Goal: Task Accomplishment & Management: Manage account settings

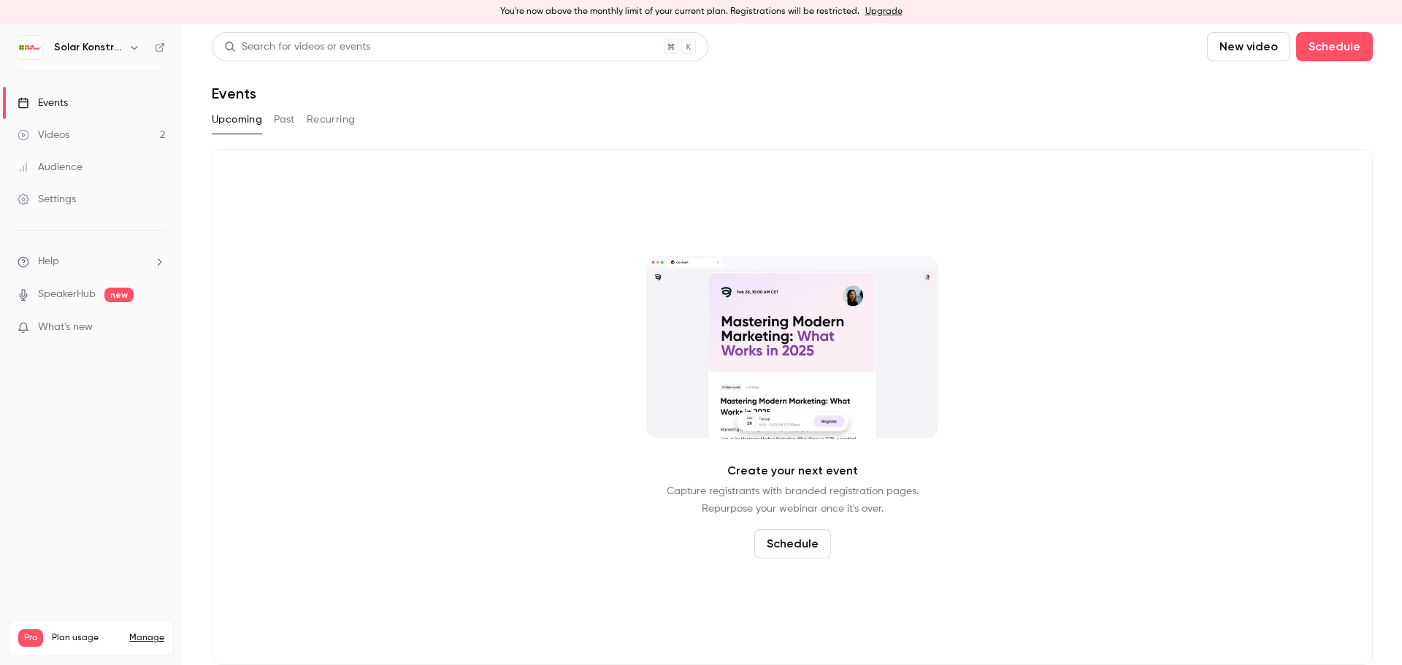
click at [46, 196] on div "Settings" at bounding box center [47, 199] width 58 height 15
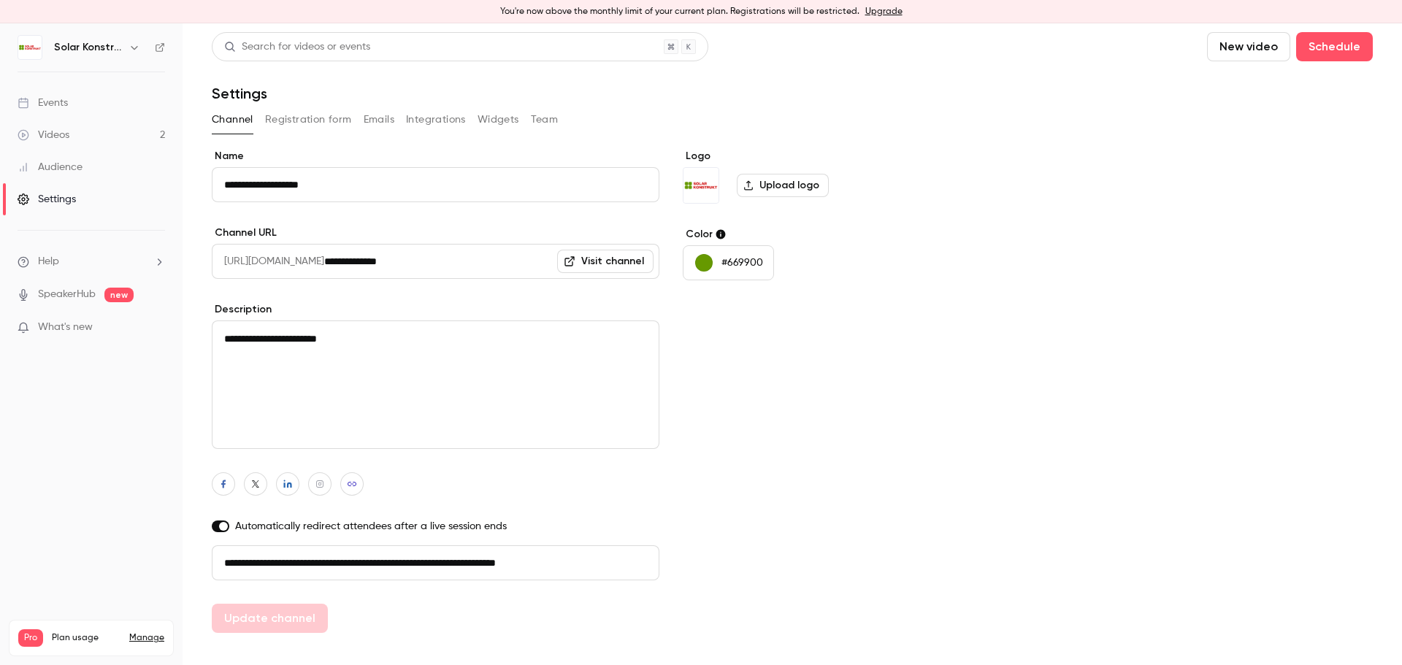
click at [550, 121] on button "Team" at bounding box center [545, 119] width 28 height 23
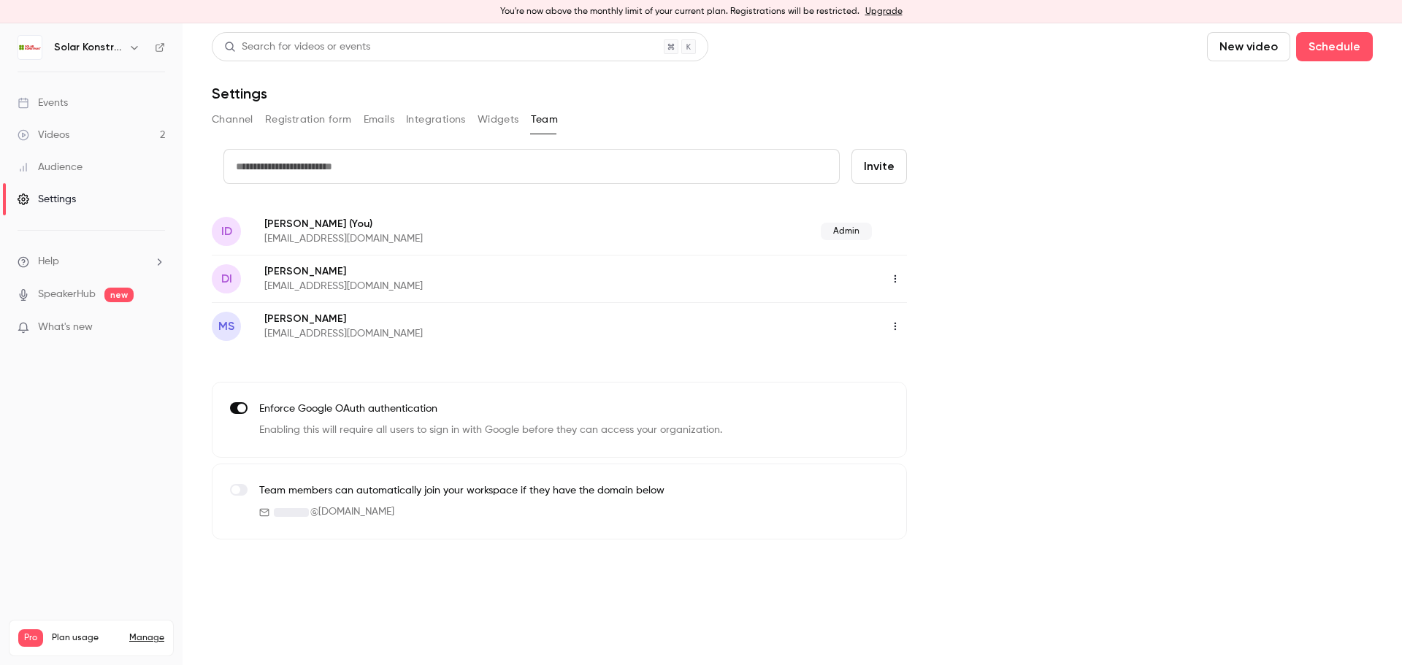
click at [892, 280] on icon "button" at bounding box center [896, 279] width 12 height 10
click at [966, 359] on div "Delete member" at bounding box center [975, 354] width 111 height 15
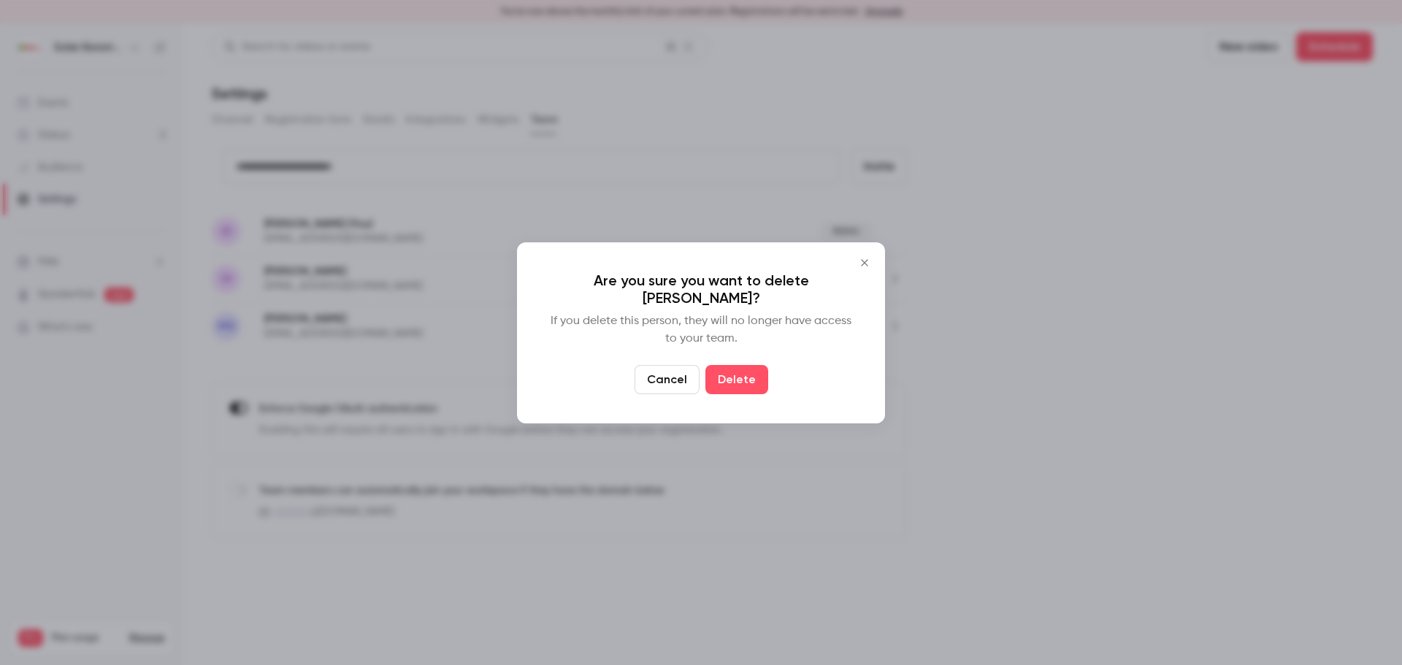
drag, startPoint x: 741, startPoint y: 372, endPoint x: 753, endPoint y: 375, distance: 12.0
click at [748, 372] on button "Delete" at bounding box center [737, 379] width 63 height 29
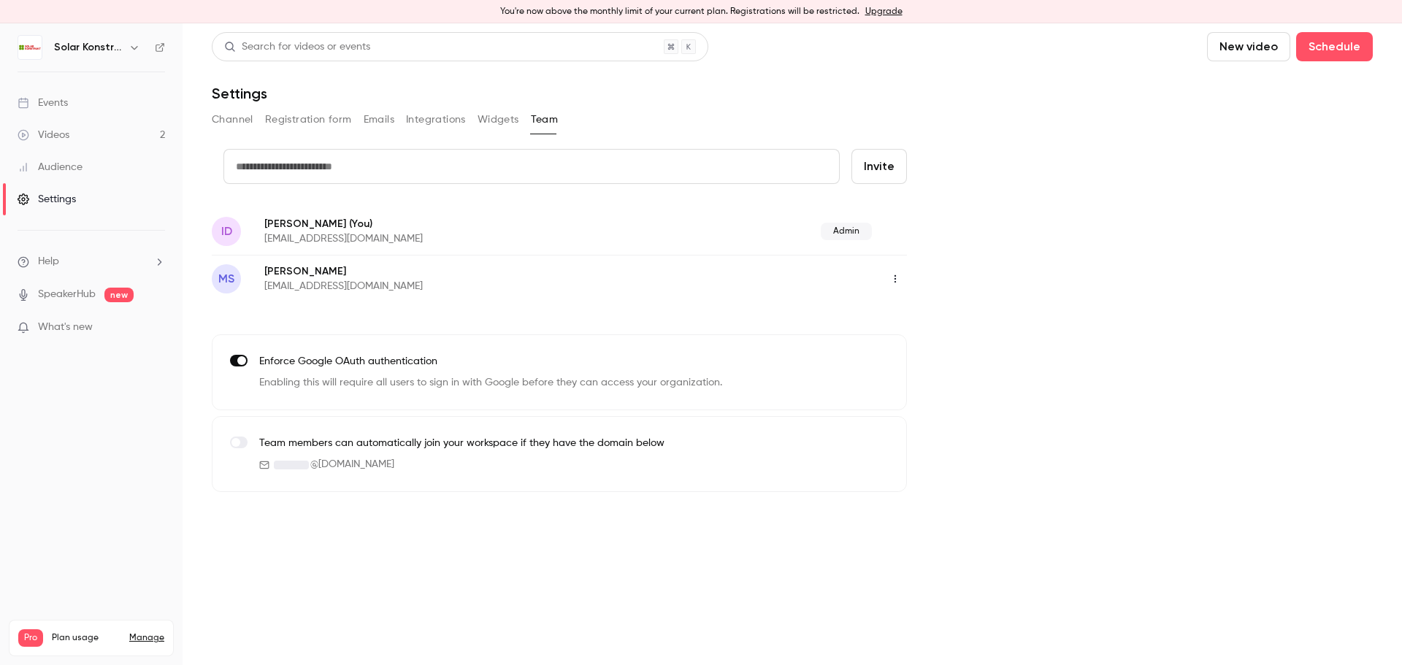
click at [354, 168] on input "text" at bounding box center [531, 166] width 616 height 35
type input "**********"
click at [883, 169] on button "Invite" at bounding box center [880, 166] width 56 height 35
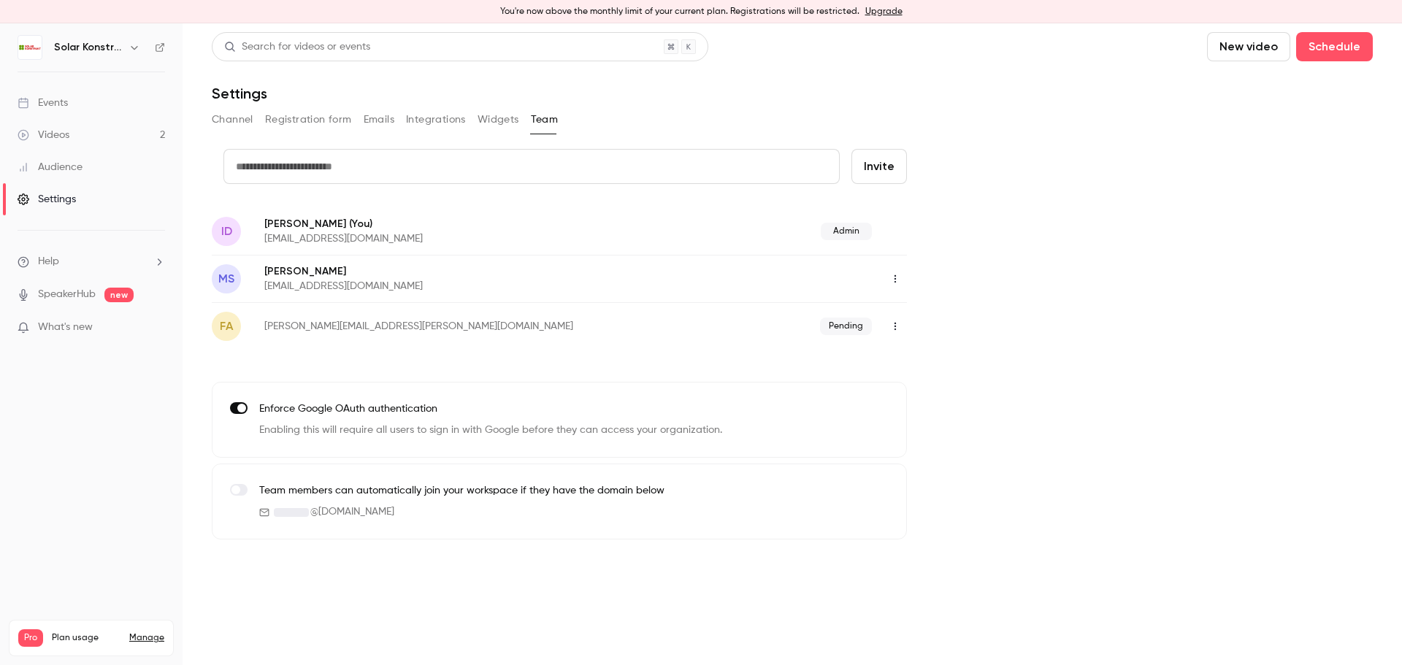
click at [242, 489] on label at bounding box center [239, 490] width 18 height 12
click at [298, 123] on button "Registration form" at bounding box center [308, 119] width 87 height 23
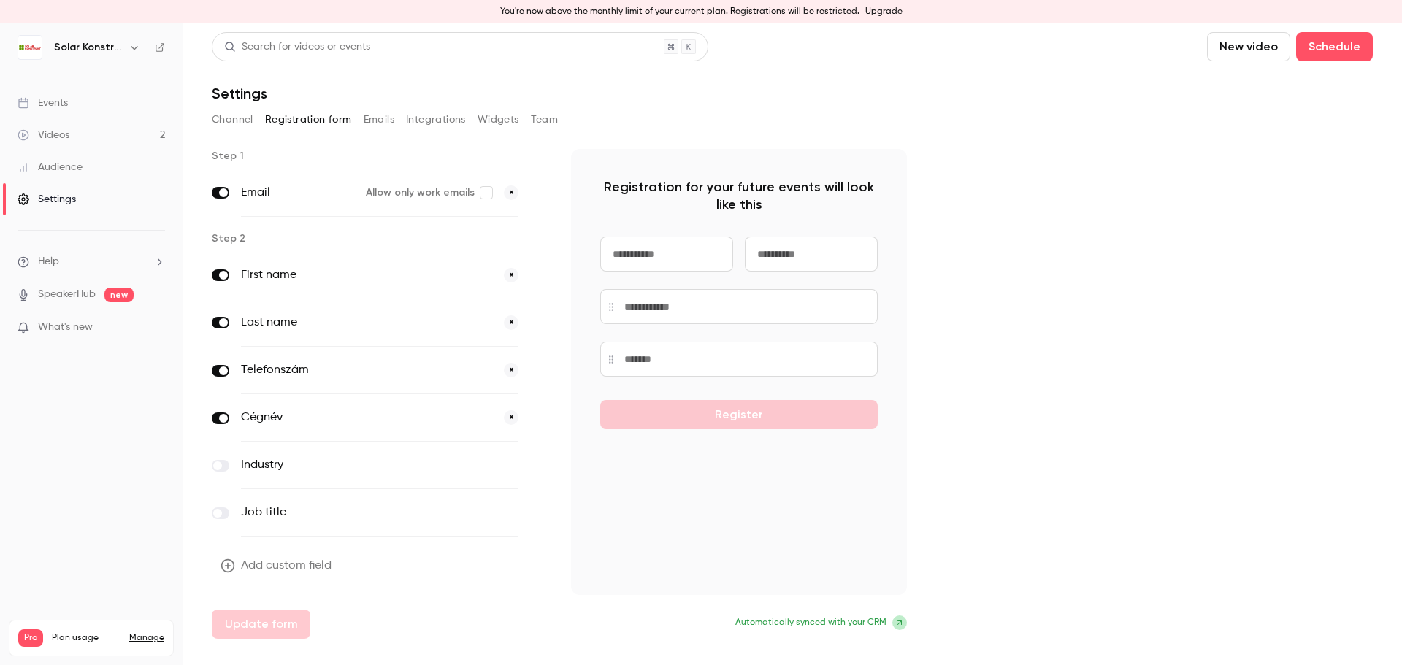
click at [240, 118] on button "Channel" at bounding box center [233, 119] width 42 height 23
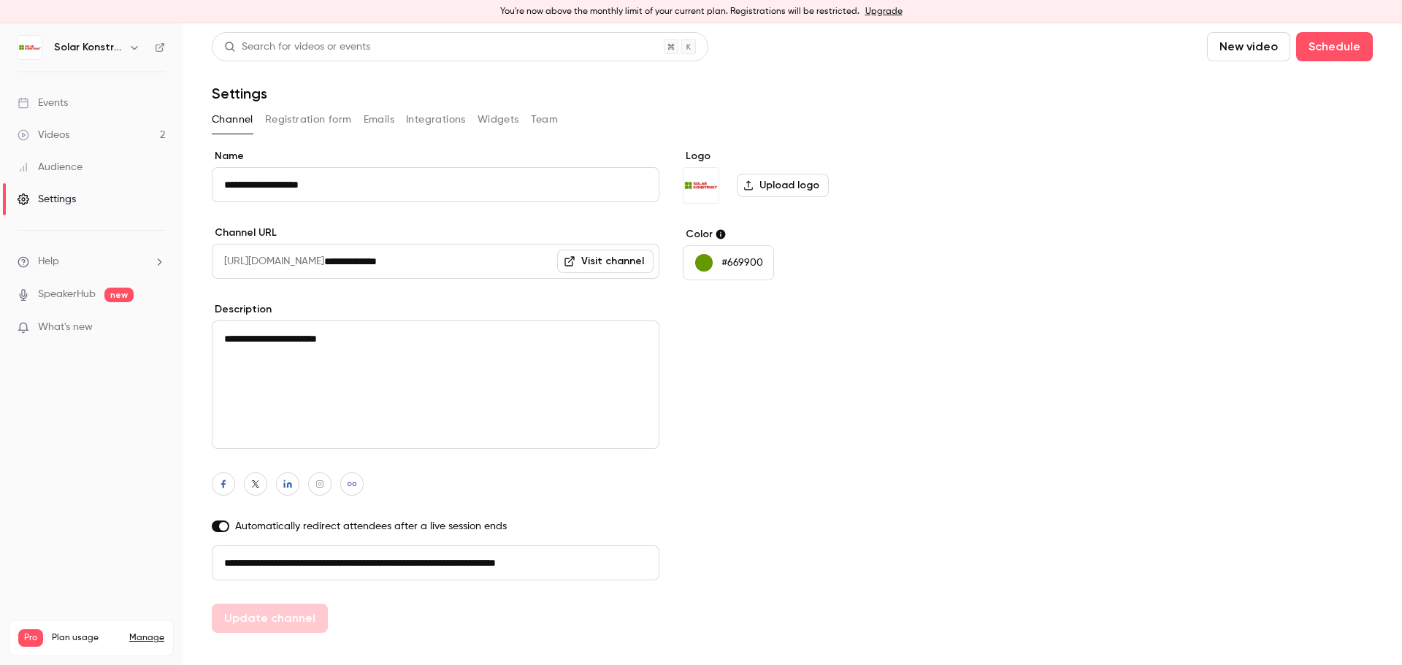
click at [327, 121] on button "Registration form" at bounding box center [308, 119] width 87 height 23
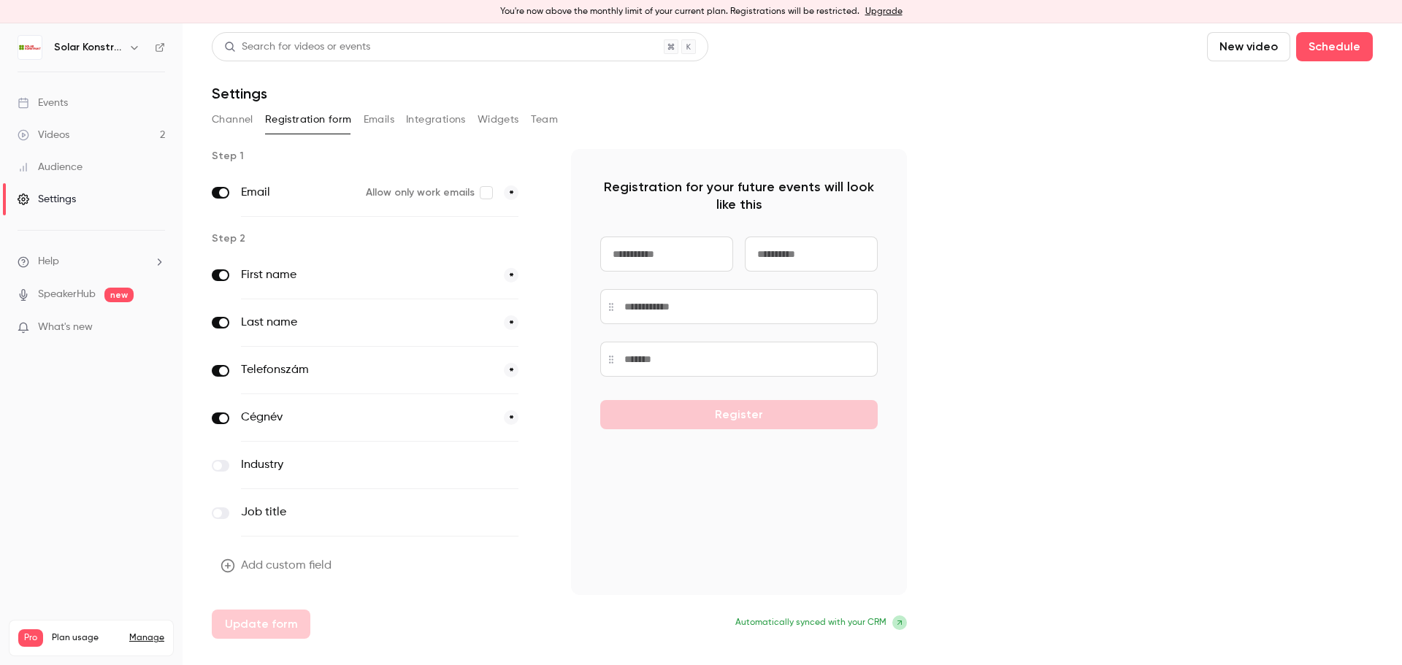
click at [373, 124] on button "Emails" at bounding box center [379, 119] width 31 height 23
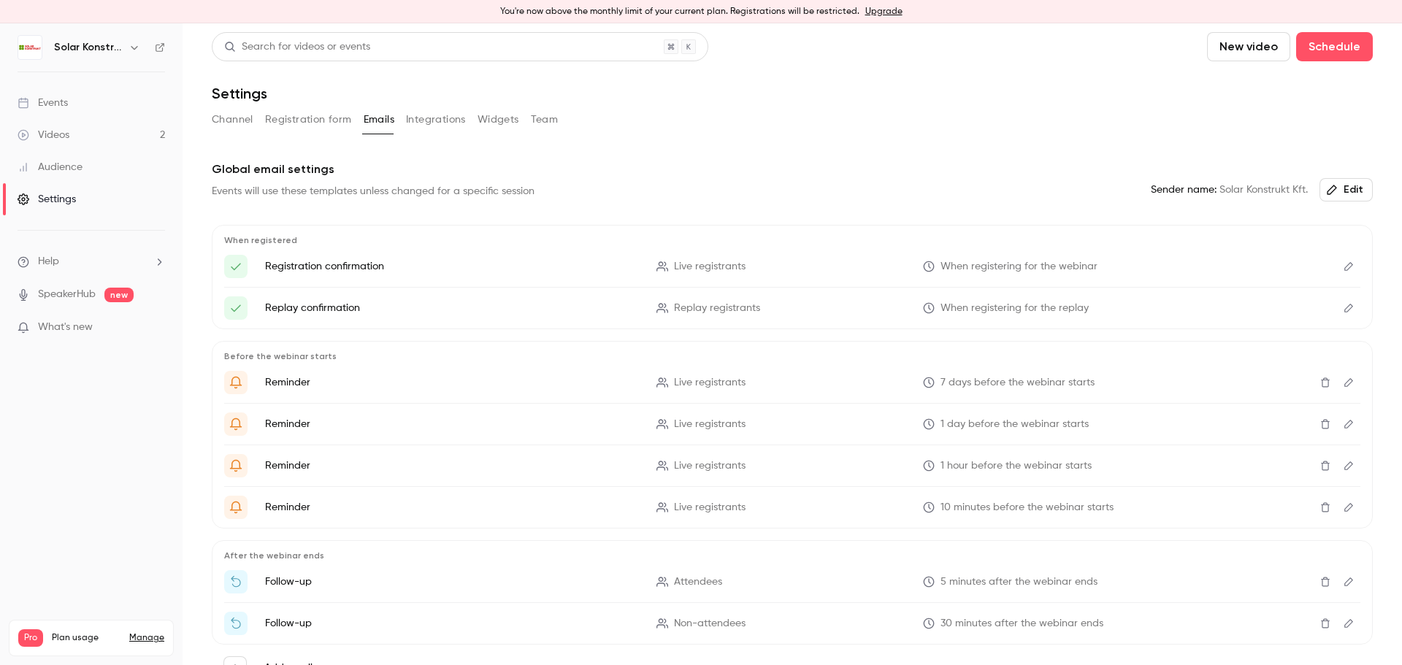
click at [229, 114] on button "Channel" at bounding box center [233, 119] width 42 height 23
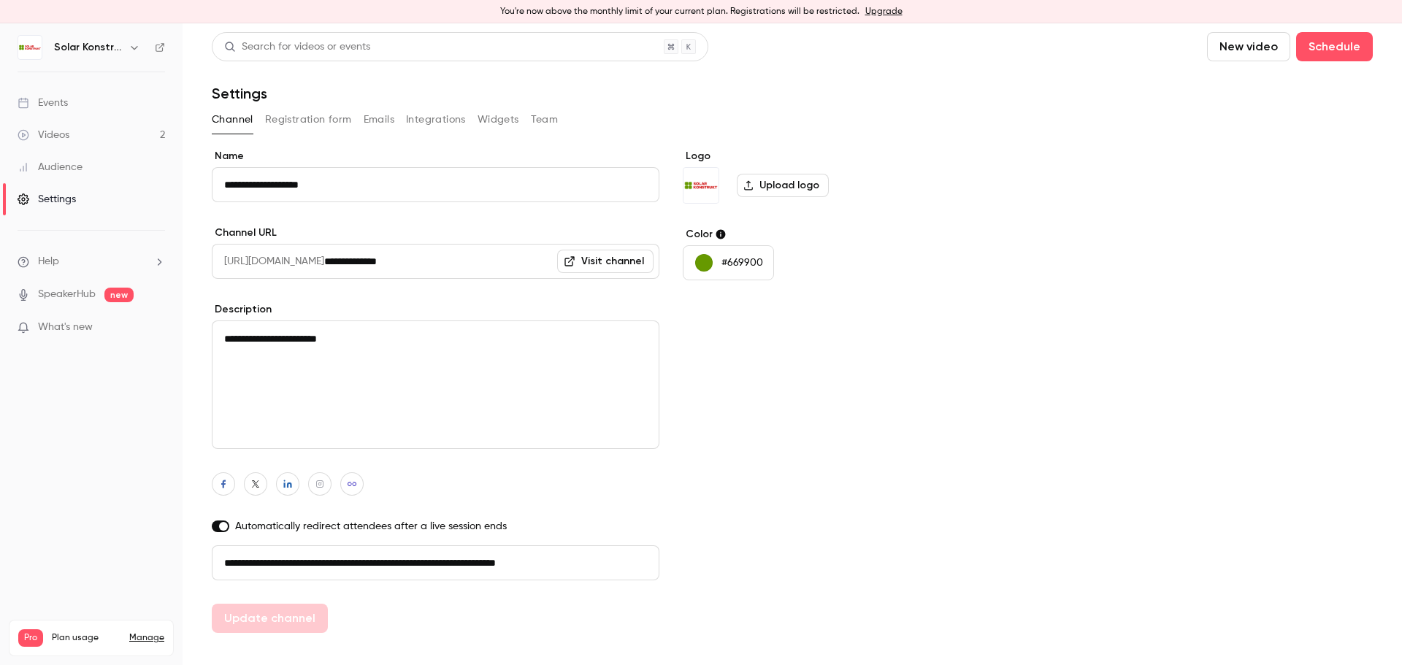
click at [318, 125] on button "Registration form" at bounding box center [308, 119] width 87 height 23
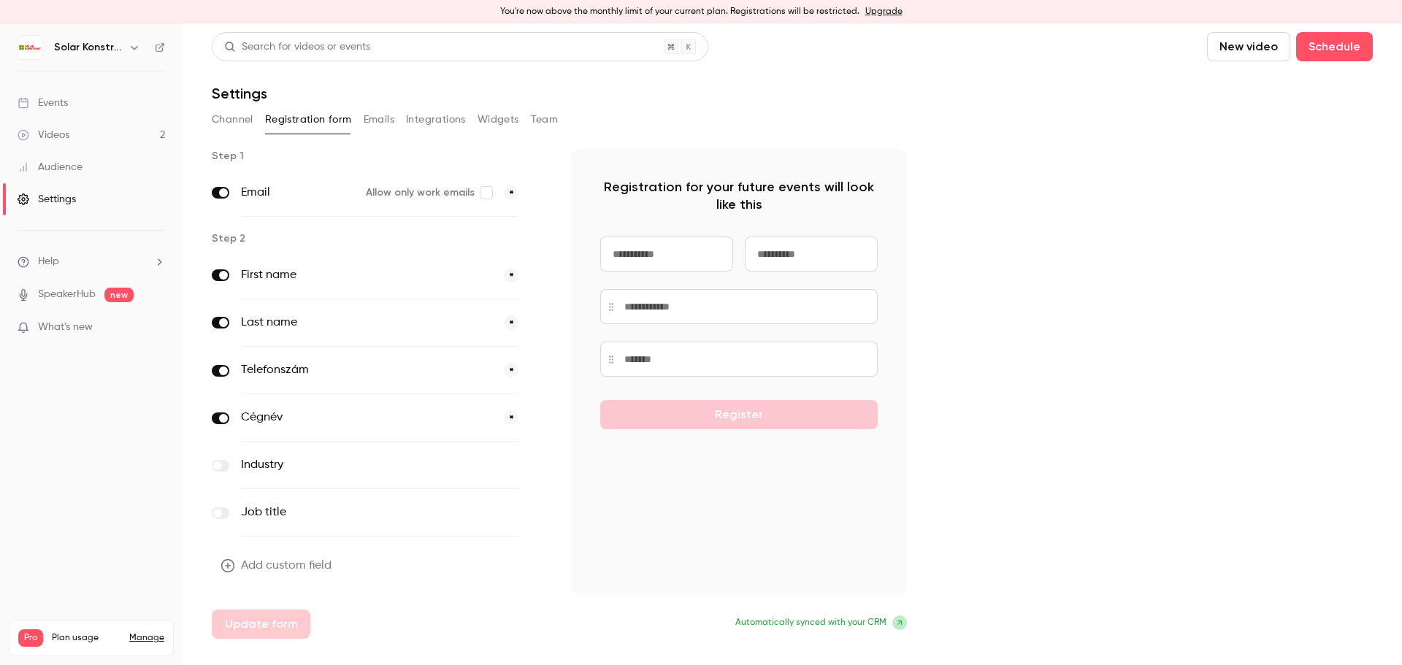
click at [364, 122] on button "Emails" at bounding box center [379, 119] width 31 height 23
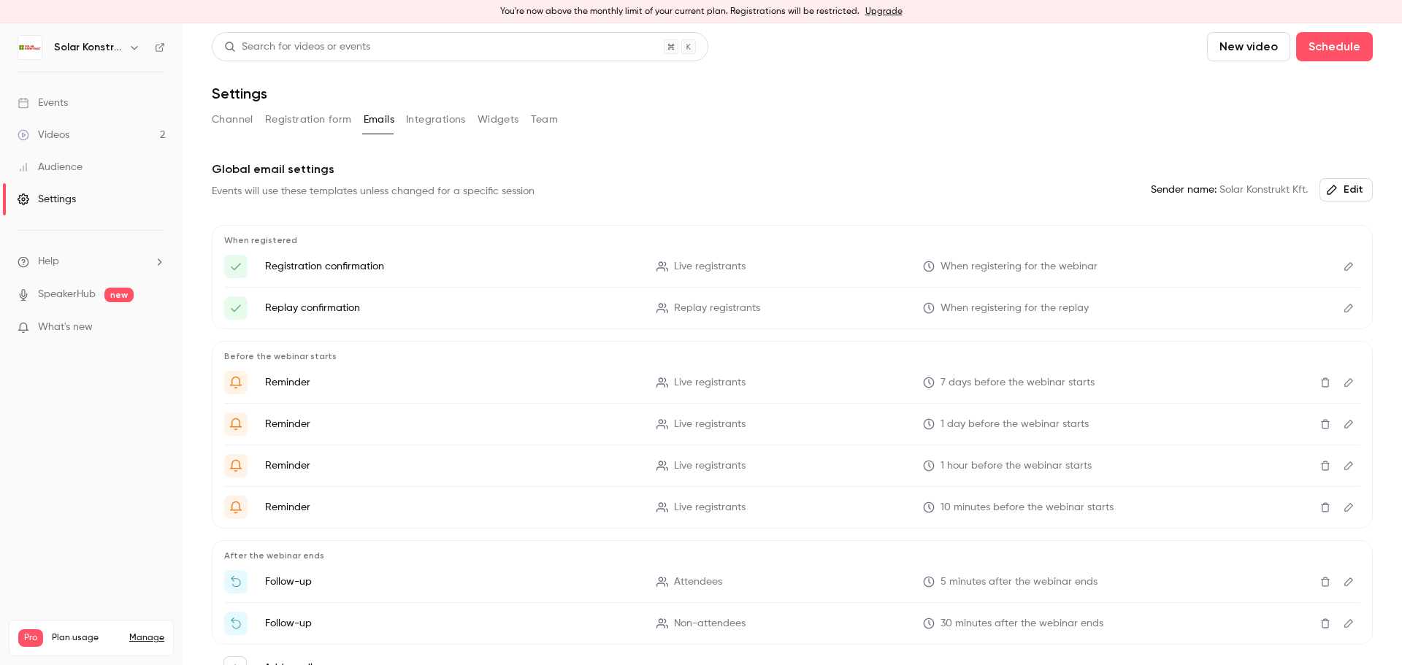
click at [454, 121] on button "Integrations" at bounding box center [436, 119] width 60 height 23
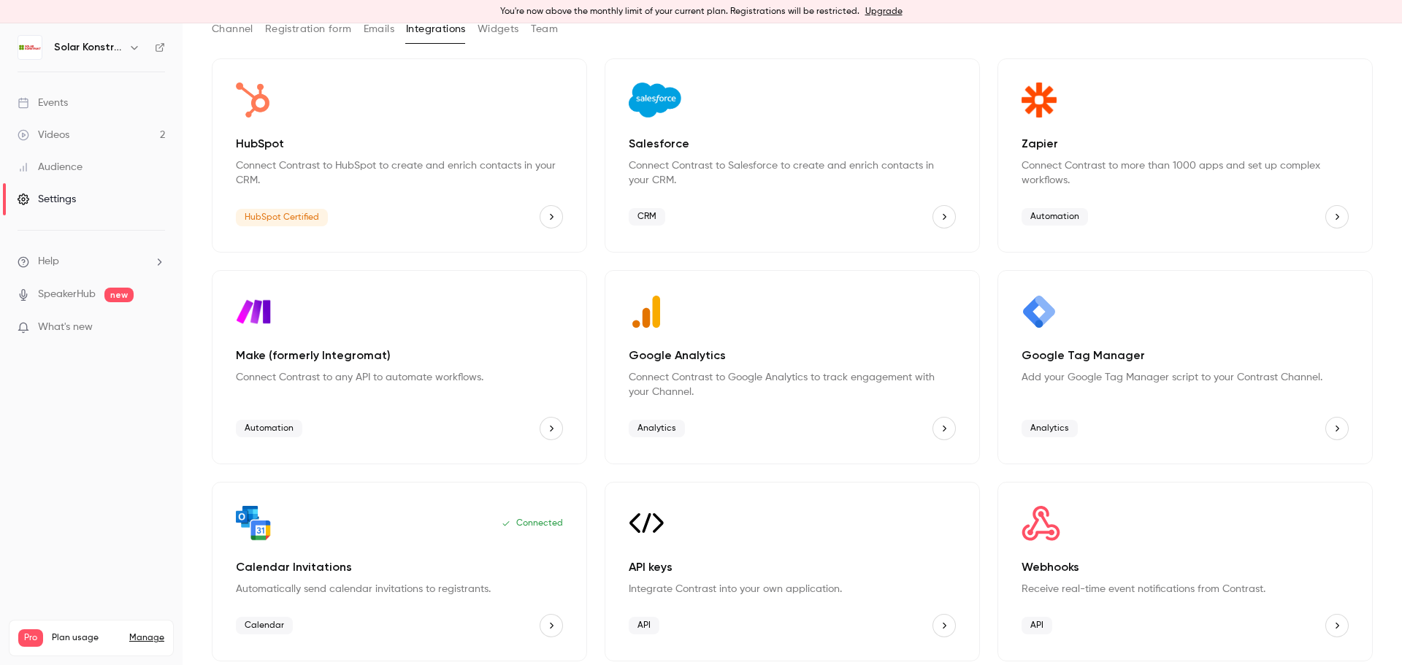
scroll to position [96, 0]
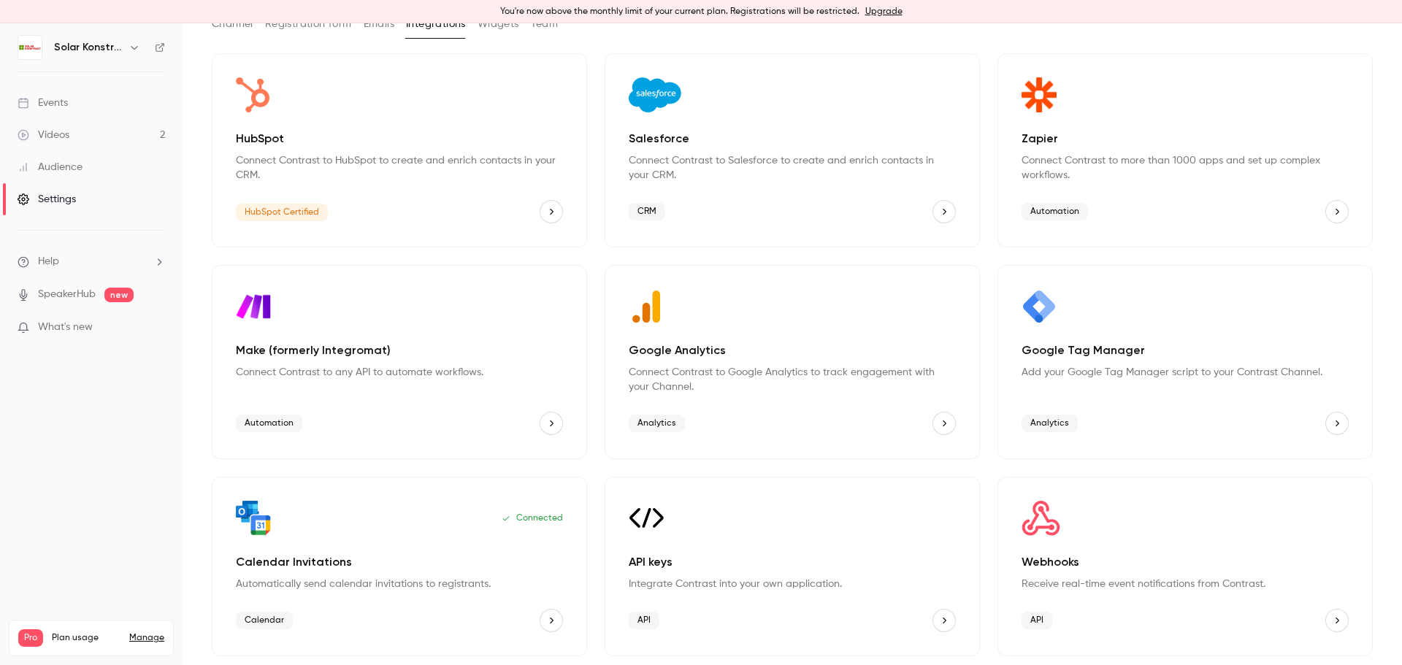
click at [1231, 625] on div "API" at bounding box center [1185, 620] width 327 height 23
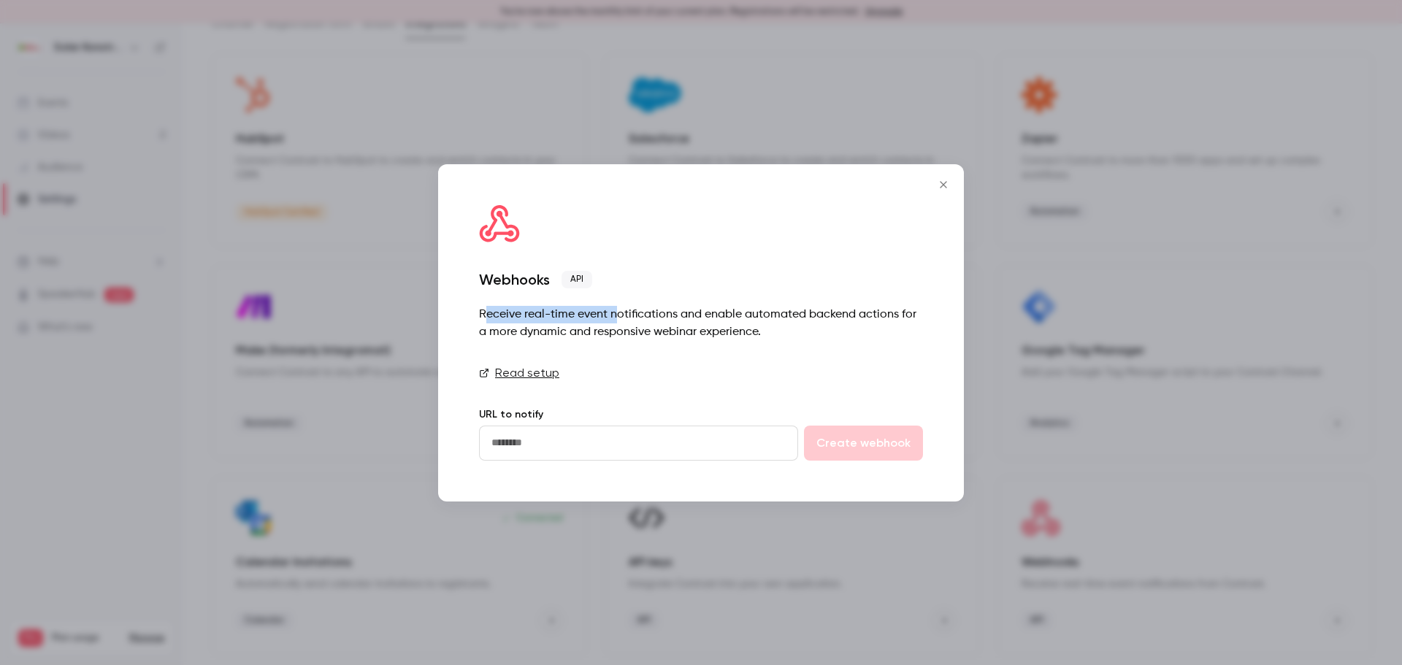
drag, startPoint x: 489, startPoint y: 316, endPoint x: 615, endPoint y: 318, distance: 126.4
click at [615, 318] on div "Receive real-time event notifications and enable automated backend actions for …" at bounding box center [701, 323] width 444 height 35
click at [733, 375] on link "Read setup" at bounding box center [701, 373] width 444 height 18
click at [610, 352] on div "Webhooks API Receive real-time event notifications and enable automated backend…" at bounding box center [701, 332] width 526 height 337
drag, startPoint x: 616, startPoint y: 313, endPoint x: 795, endPoint y: 322, distance: 179.2
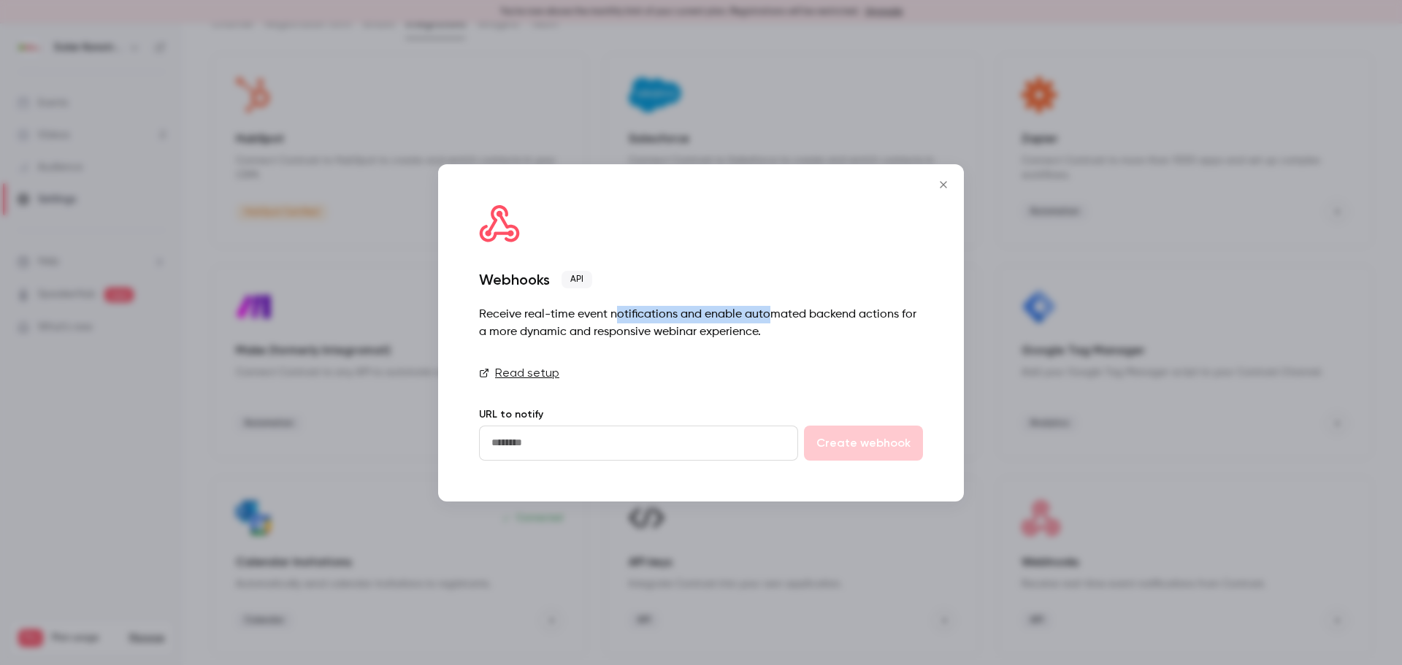
click at [788, 321] on div "Receive real-time event notifications and enable automated backend actions for …" at bounding box center [701, 323] width 444 height 35
click at [837, 331] on div "Receive real-time event notifications and enable automated backend actions for …" at bounding box center [701, 323] width 444 height 35
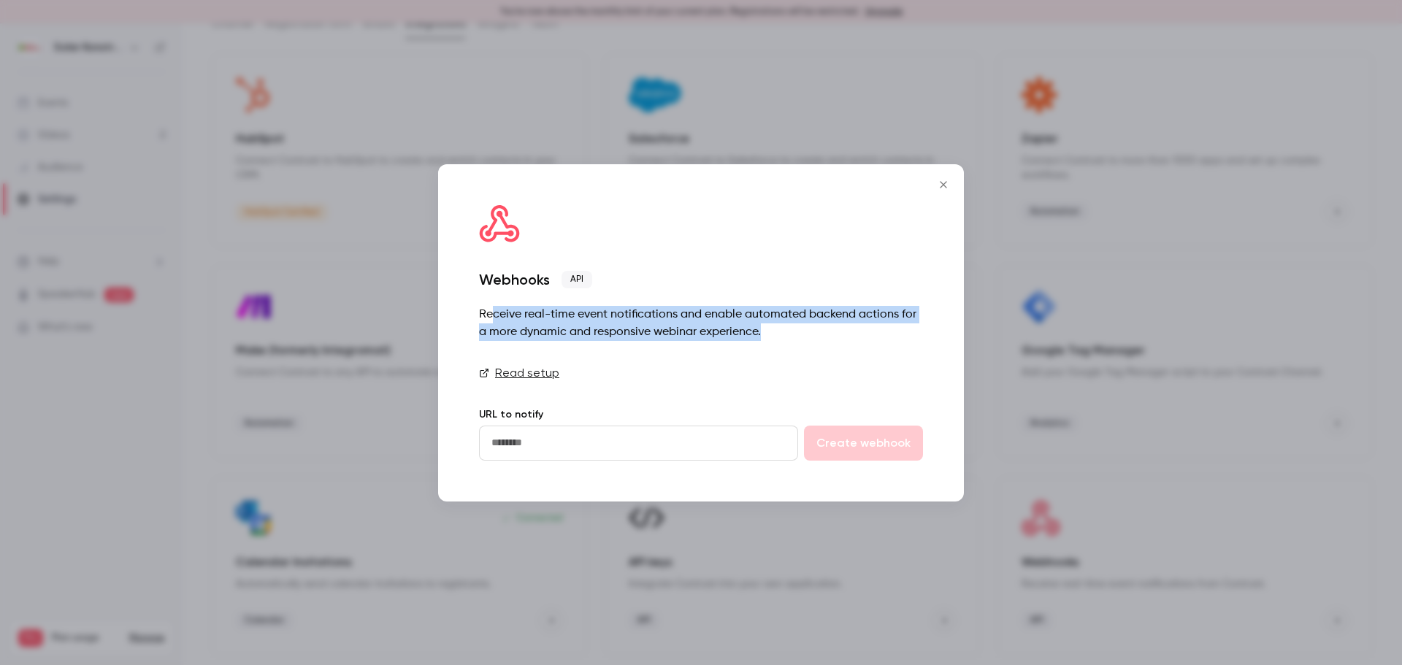
drag, startPoint x: 493, startPoint y: 313, endPoint x: 779, endPoint y: 332, distance: 287.0
click at [779, 332] on div "Receive real-time event notifications and enable automated backend actions for …" at bounding box center [701, 323] width 444 height 35
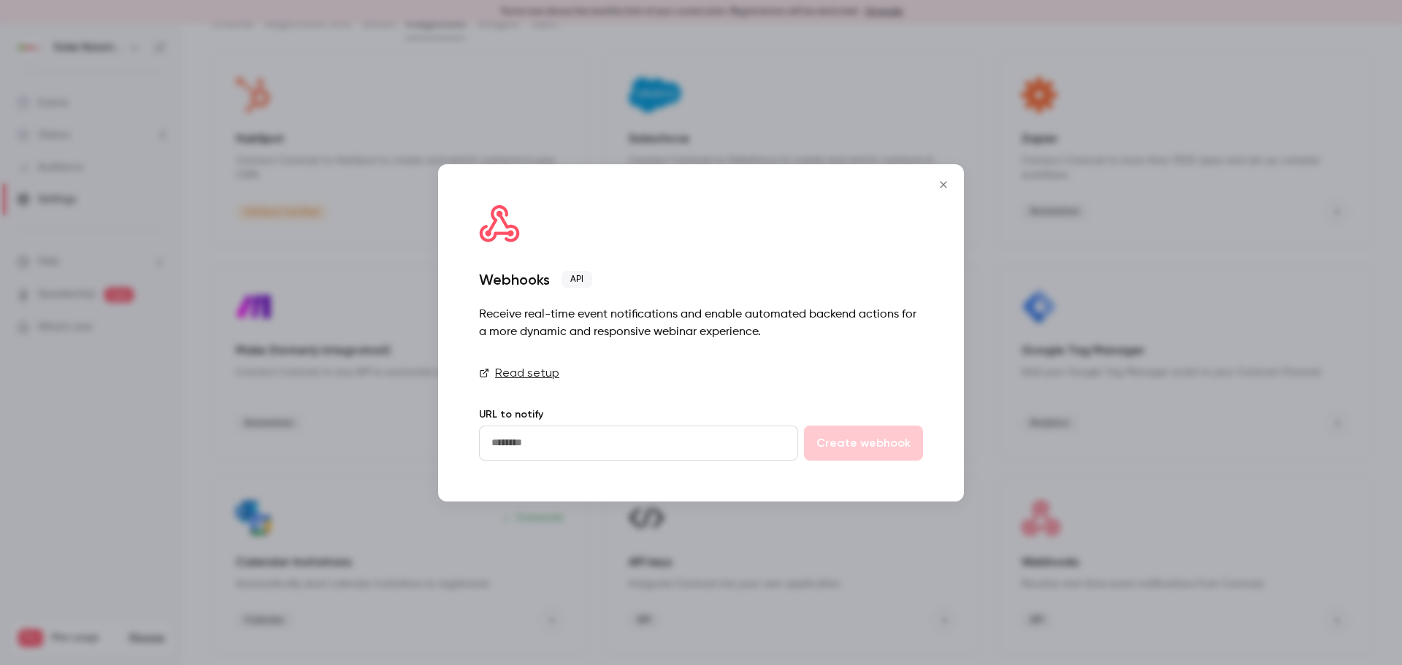
click at [782, 348] on div "Webhooks API Receive real-time event notifications and enable automated backend…" at bounding box center [701, 332] width 526 height 337
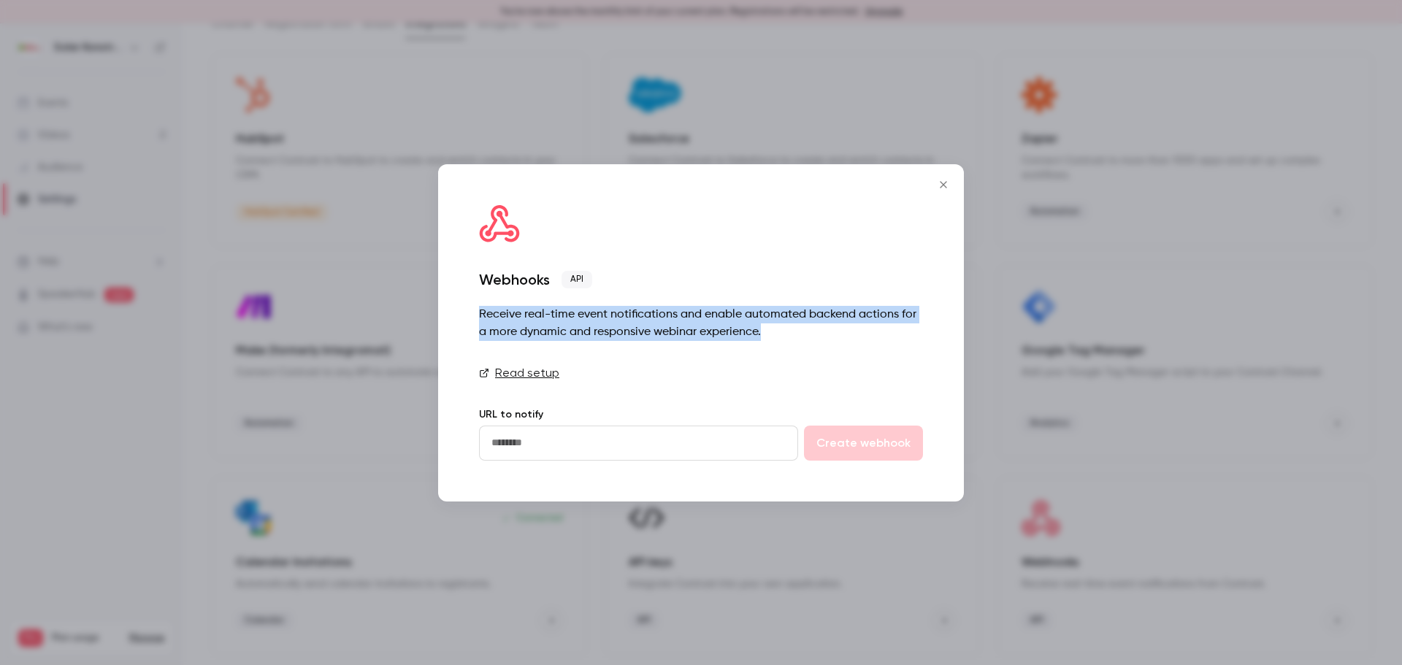
drag, startPoint x: 767, startPoint y: 334, endPoint x: 463, endPoint y: 317, distance: 304.3
click at [463, 317] on div "Webhooks API Receive real-time event notifications and enable automated backend…" at bounding box center [701, 332] width 526 height 337
click at [940, 185] on icon "Close" at bounding box center [944, 185] width 18 height 12
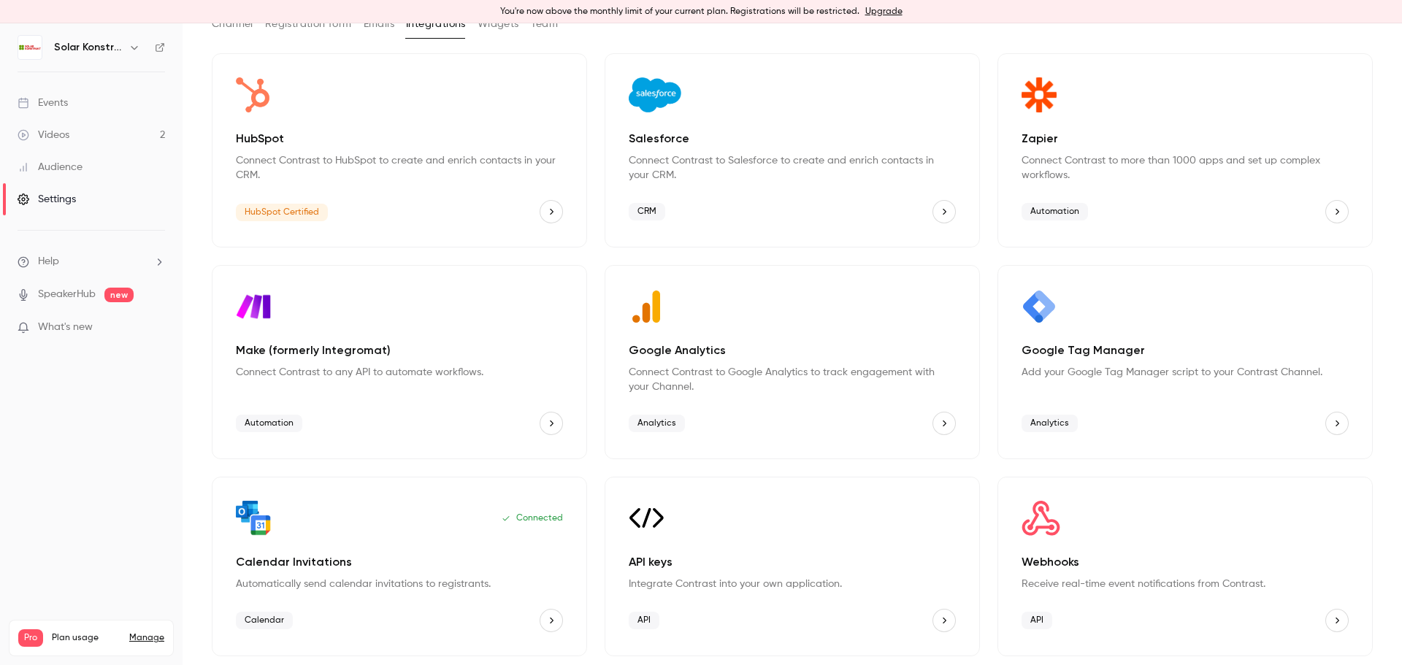
click at [1187, 597] on div "Webhooks Receive real-time event notifications from Contrast. API" at bounding box center [1185, 567] width 375 height 180
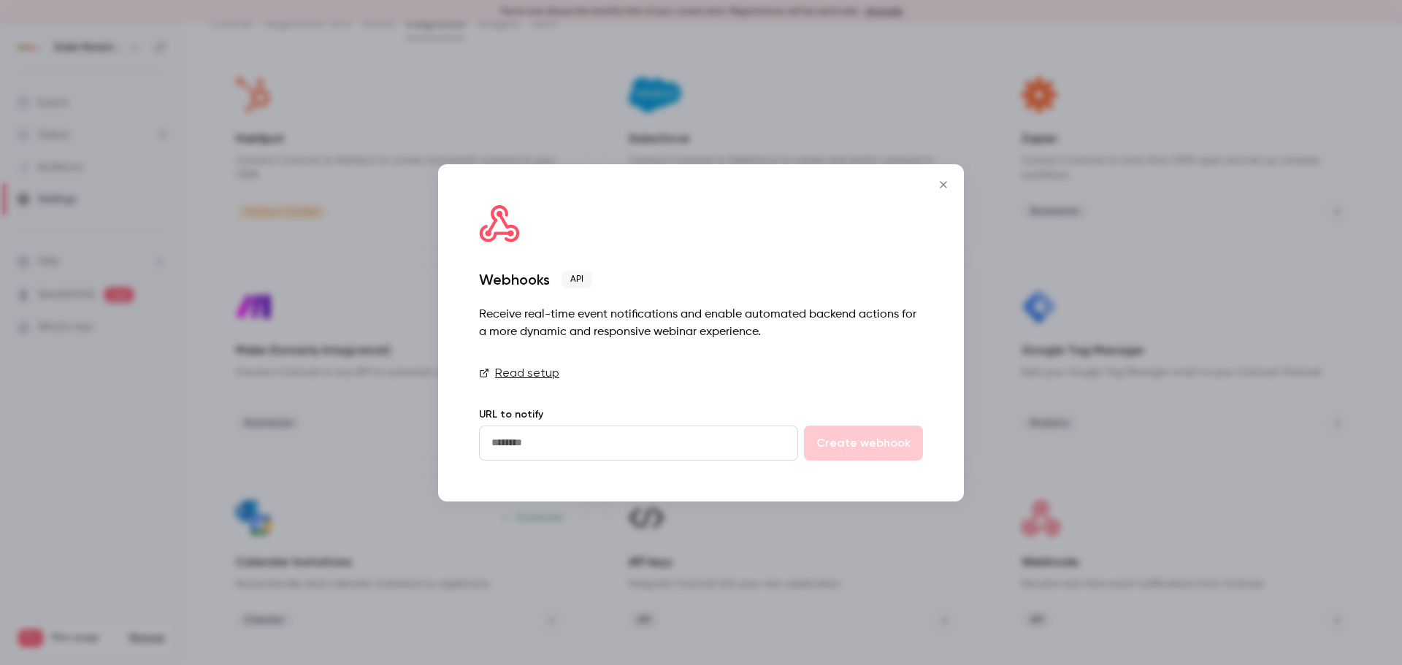
click at [620, 439] on input "url" at bounding box center [638, 443] width 319 height 35
click at [941, 185] on icon "Close" at bounding box center [944, 185] width 18 height 12
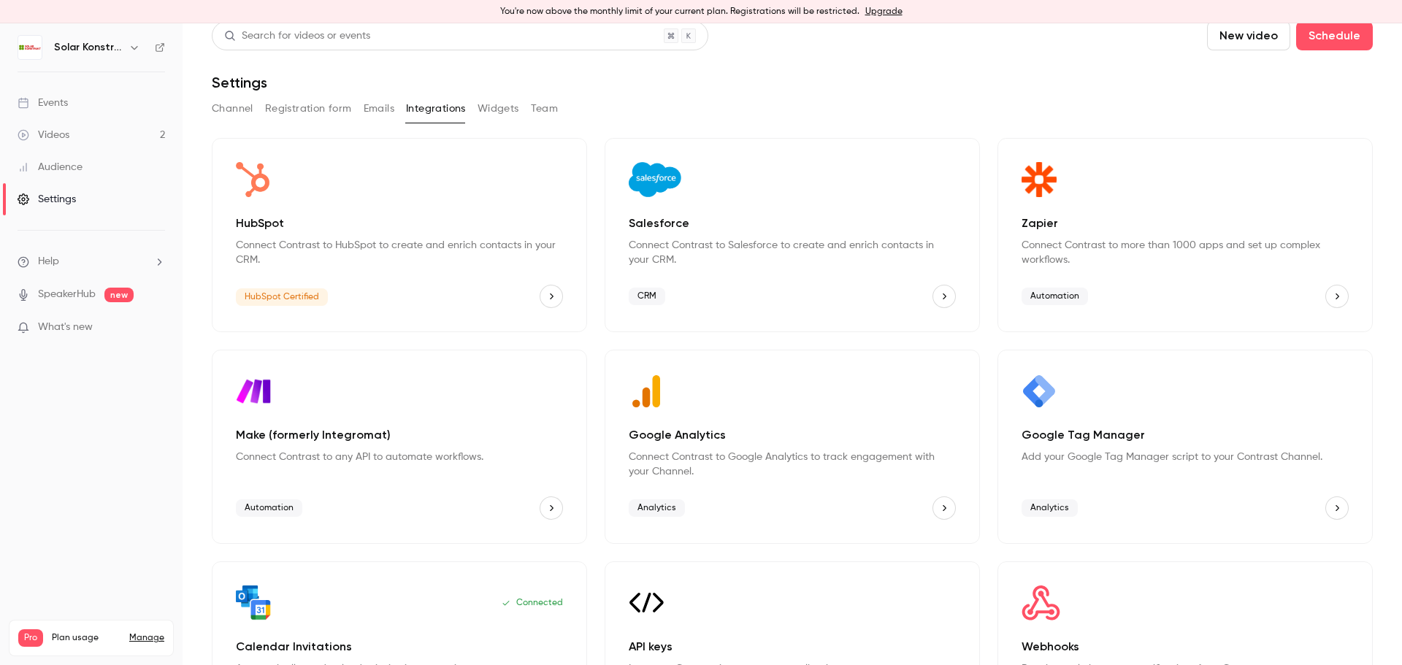
scroll to position [0, 0]
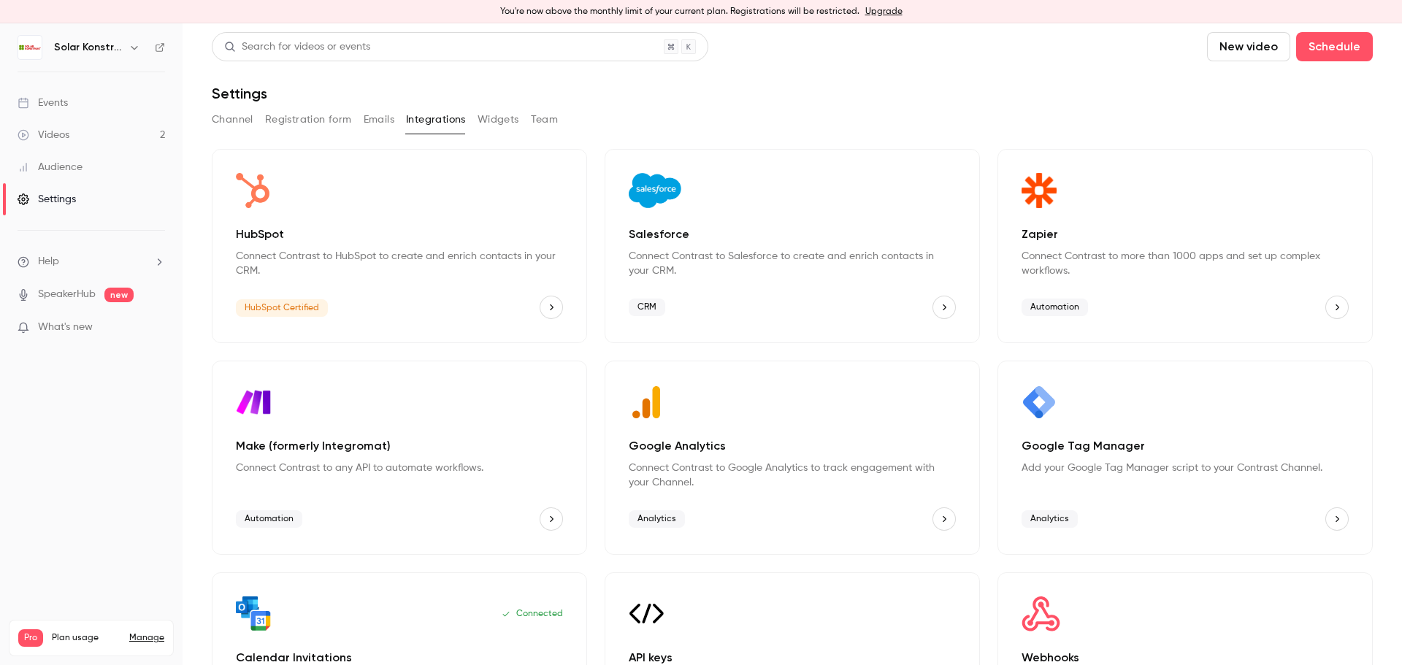
click at [1186, 316] on div "Automation" at bounding box center [1185, 307] width 327 height 23
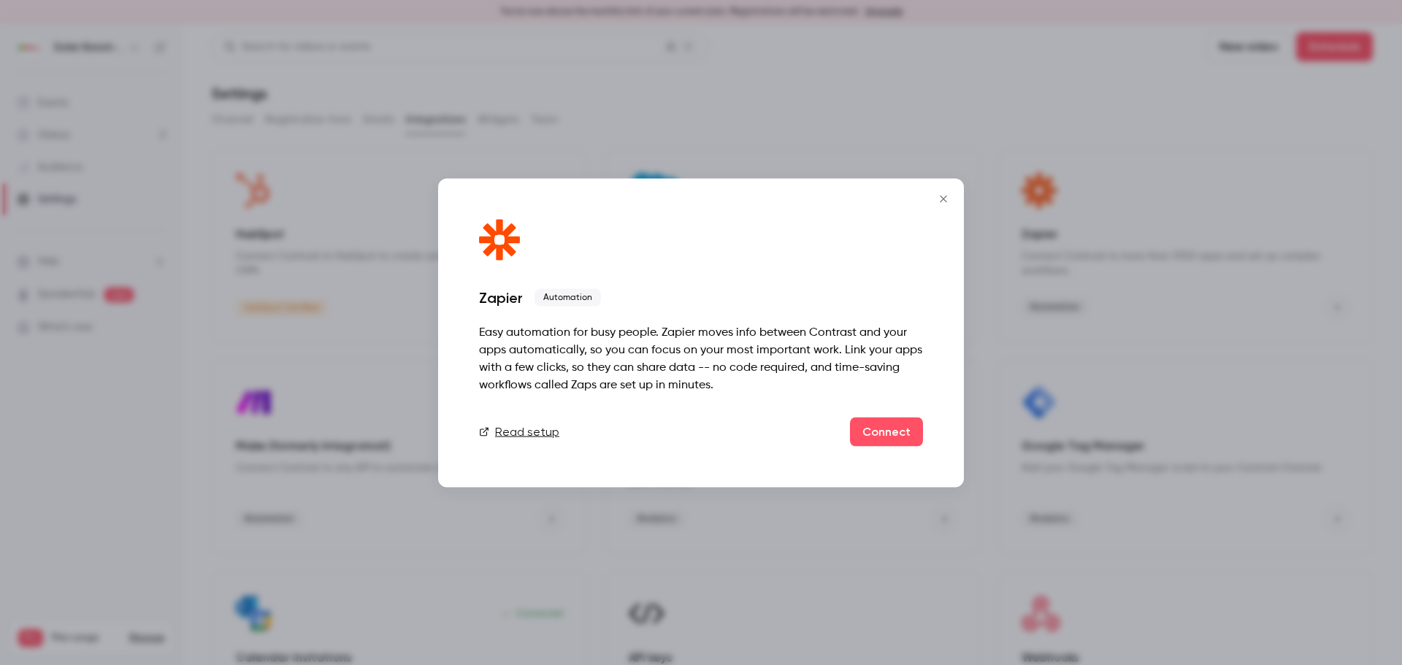
click at [939, 204] on icon "Close" at bounding box center [944, 199] width 18 height 12
